Goal: Navigation & Orientation: Locate item on page

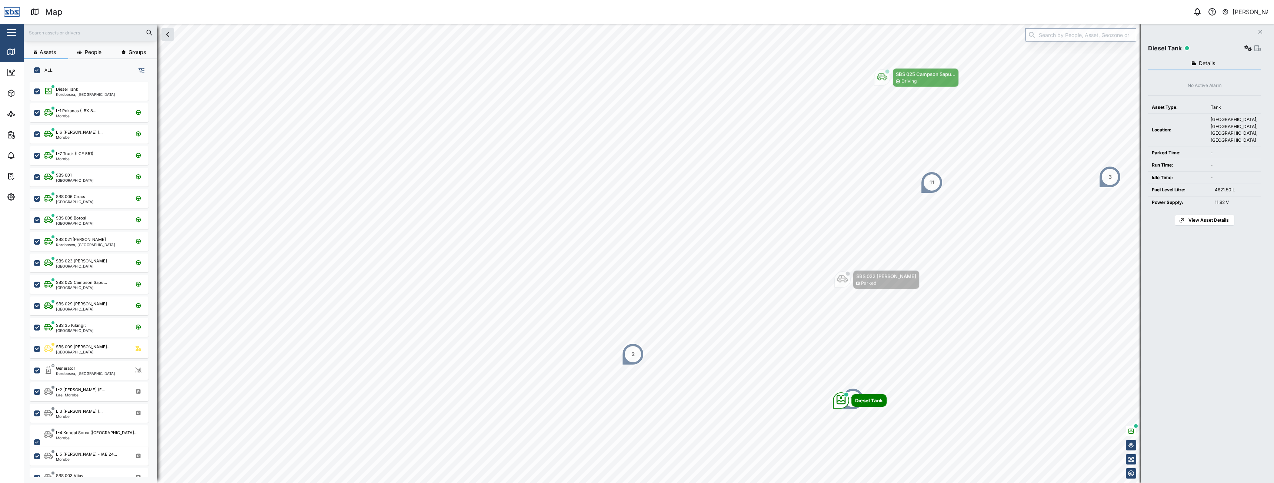
scroll to position [393, 116]
